Goal: Information Seeking & Learning: Learn about a topic

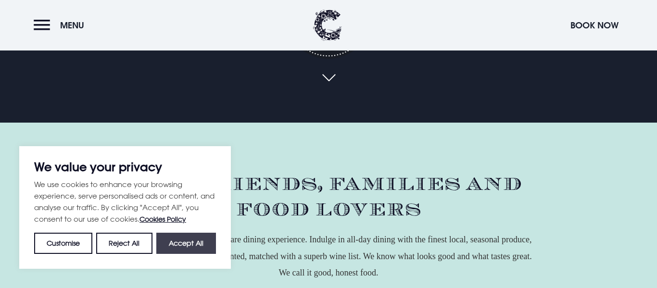
click at [178, 240] on button "Accept All" at bounding box center [186, 243] width 60 height 21
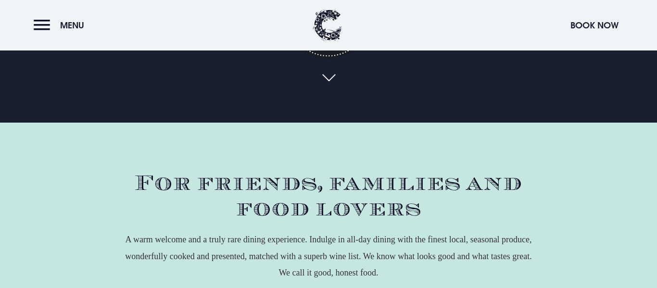
checkbox input "true"
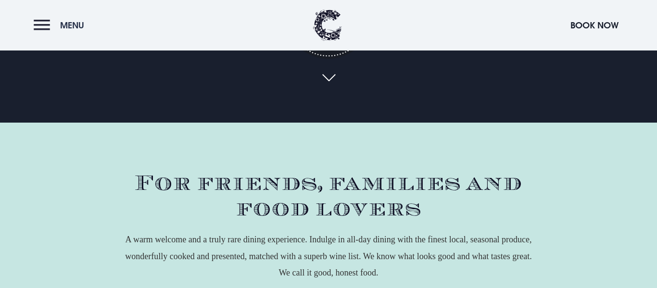
click at [48, 22] on button "Menu" at bounding box center [61, 25] width 55 height 21
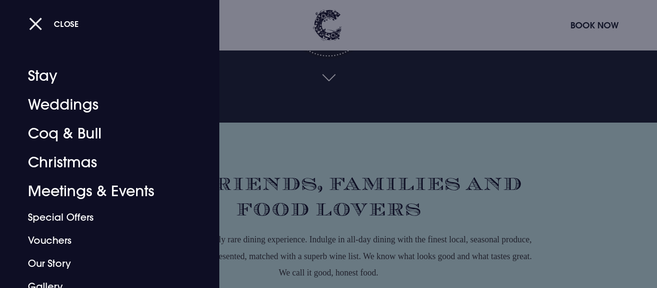
click at [35, 25] on button "Close" at bounding box center [54, 24] width 50 height 20
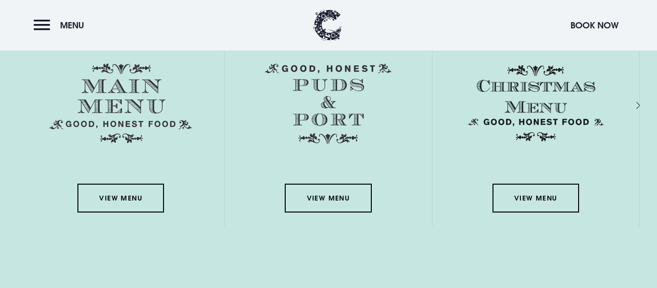
scroll to position [1382, 0]
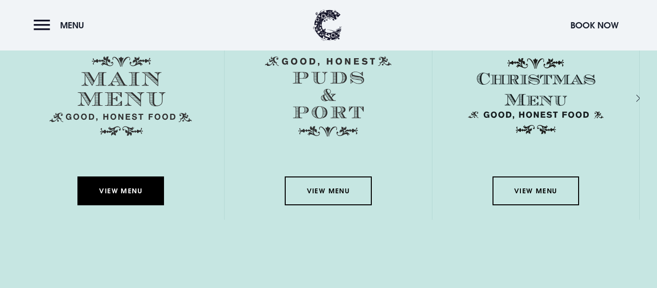
click at [140, 196] on link "View Menu" at bounding box center [120, 190] width 87 height 29
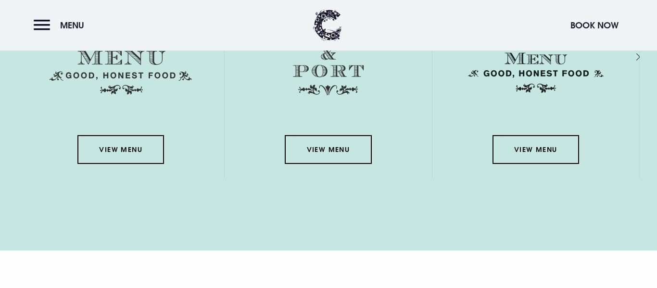
scroll to position [1318, 0]
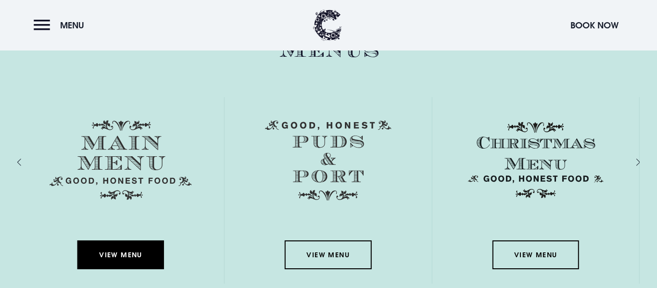
click at [104, 252] on link "View Menu" at bounding box center [120, 254] width 87 height 29
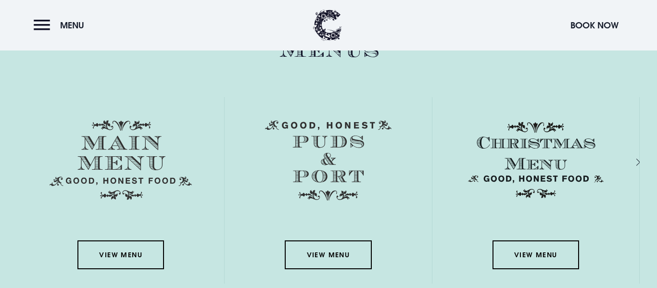
scroll to position [1327, 0]
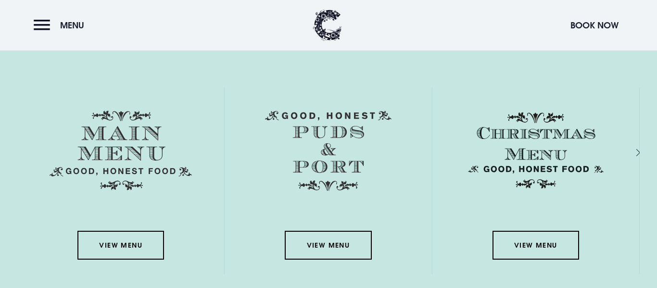
click at [106, 156] on img at bounding box center [121, 151] width 142 height 80
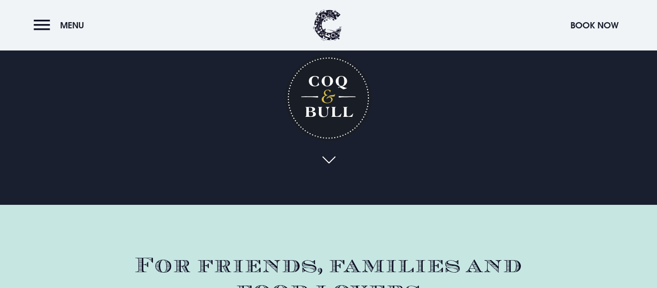
scroll to position [0, 0]
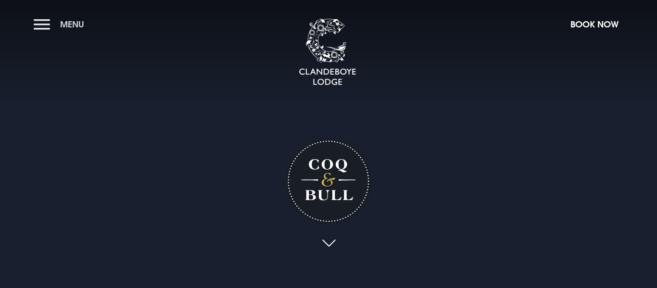
click at [50, 25] on button "Menu" at bounding box center [61, 24] width 55 height 21
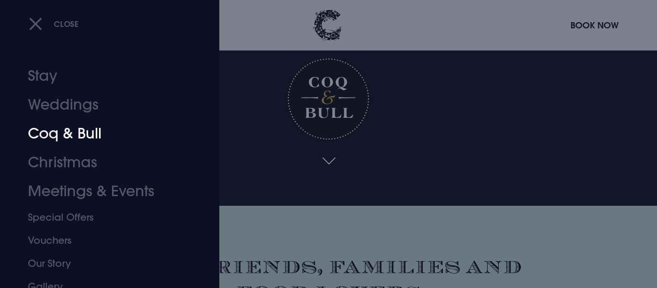
click at [33, 136] on link "Coq & Bull" at bounding box center [104, 133] width 152 height 29
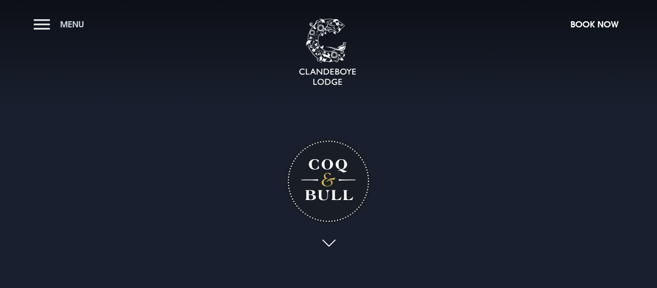
click at [47, 28] on button "Menu" at bounding box center [61, 24] width 55 height 21
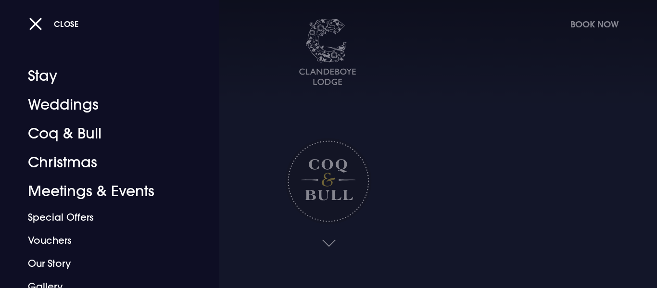
click at [282, 59] on div at bounding box center [328, 144] width 657 height 288
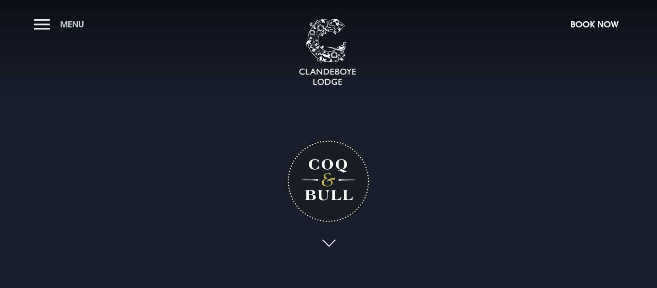
click at [45, 25] on button "Menu" at bounding box center [61, 24] width 55 height 21
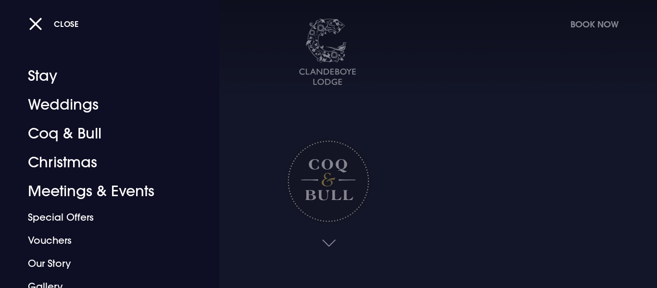
click at [277, 175] on div at bounding box center [328, 144] width 657 height 288
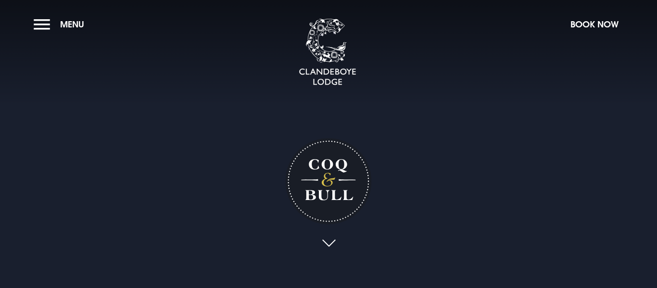
click at [338, 183] on h1 "Coq & Bull" at bounding box center [328, 181] width 86 height 86
click at [331, 241] on link at bounding box center [328, 245] width 22 height 21
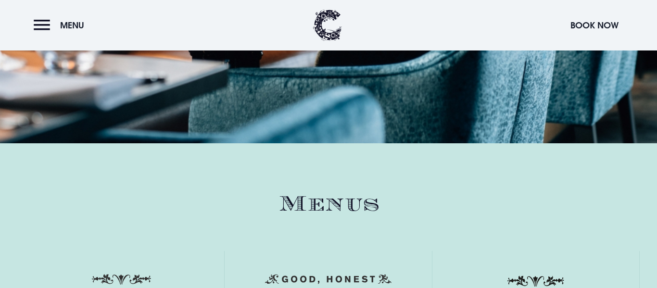
scroll to position [1321, 0]
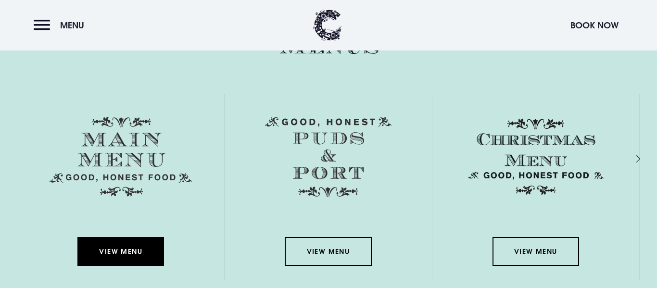
click at [152, 244] on link "View Menu" at bounding box center [120, 251] width 87 height 29
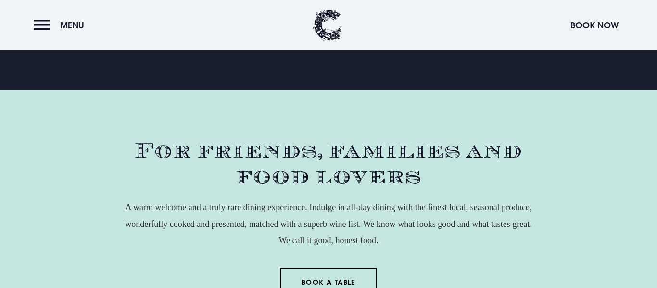
scroll to position [0, 0]
